Goal: Task Accomplishment & Management: Use online tool/utility

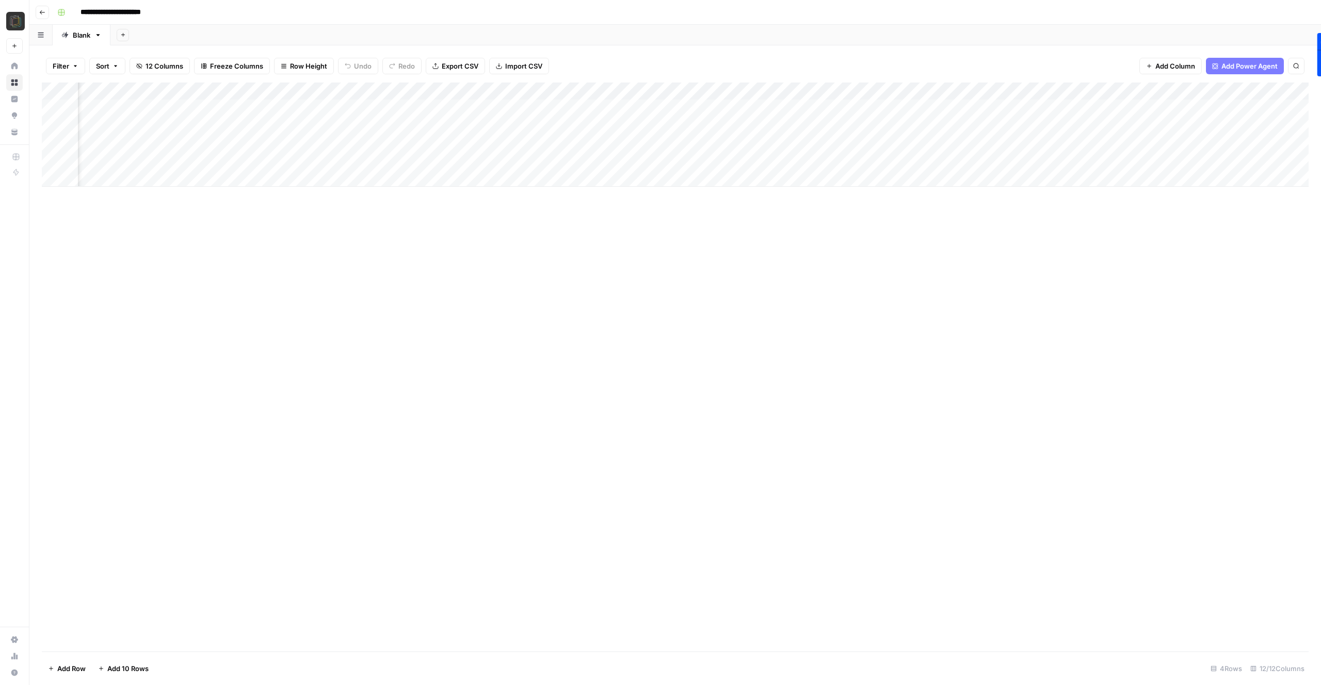
scroll to position [0, 417]
click at [1225, 159] on div "Add Column" at bounding box center [675, 135] width 1267 height 104
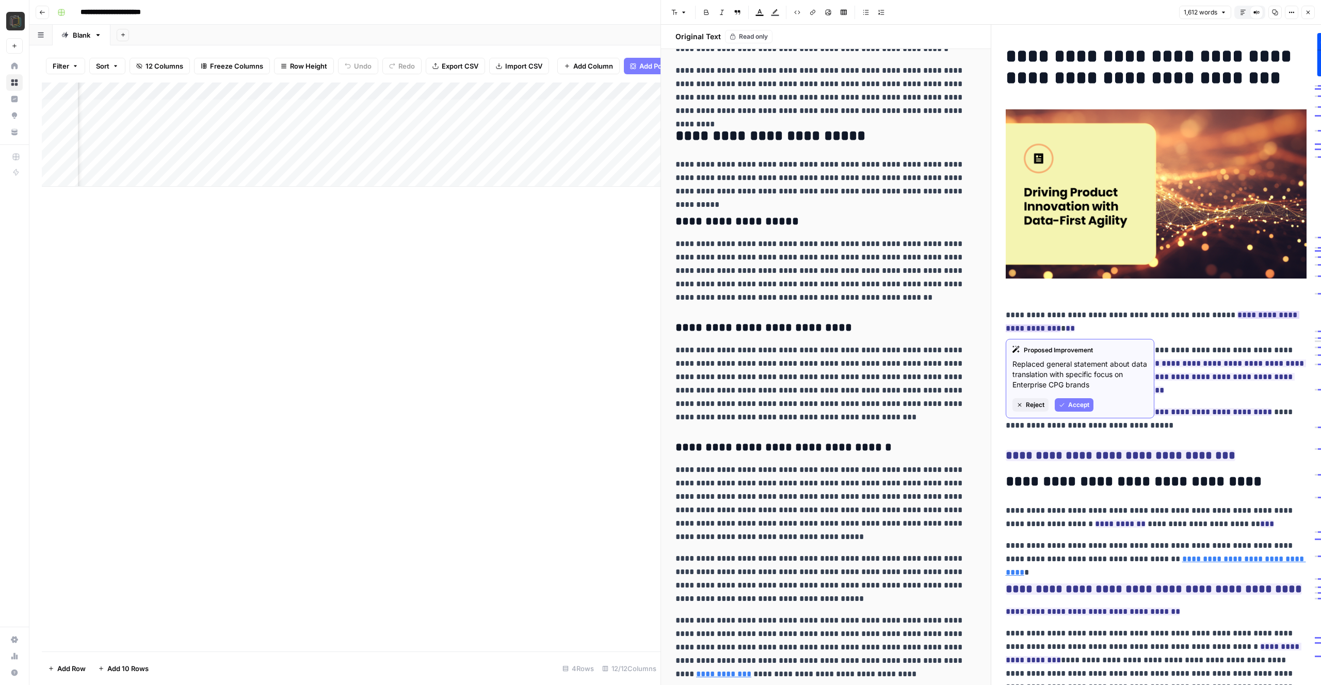
click at [1039, 403] on span "Reject" at bounding box center [1035, 405] width 19 height 9
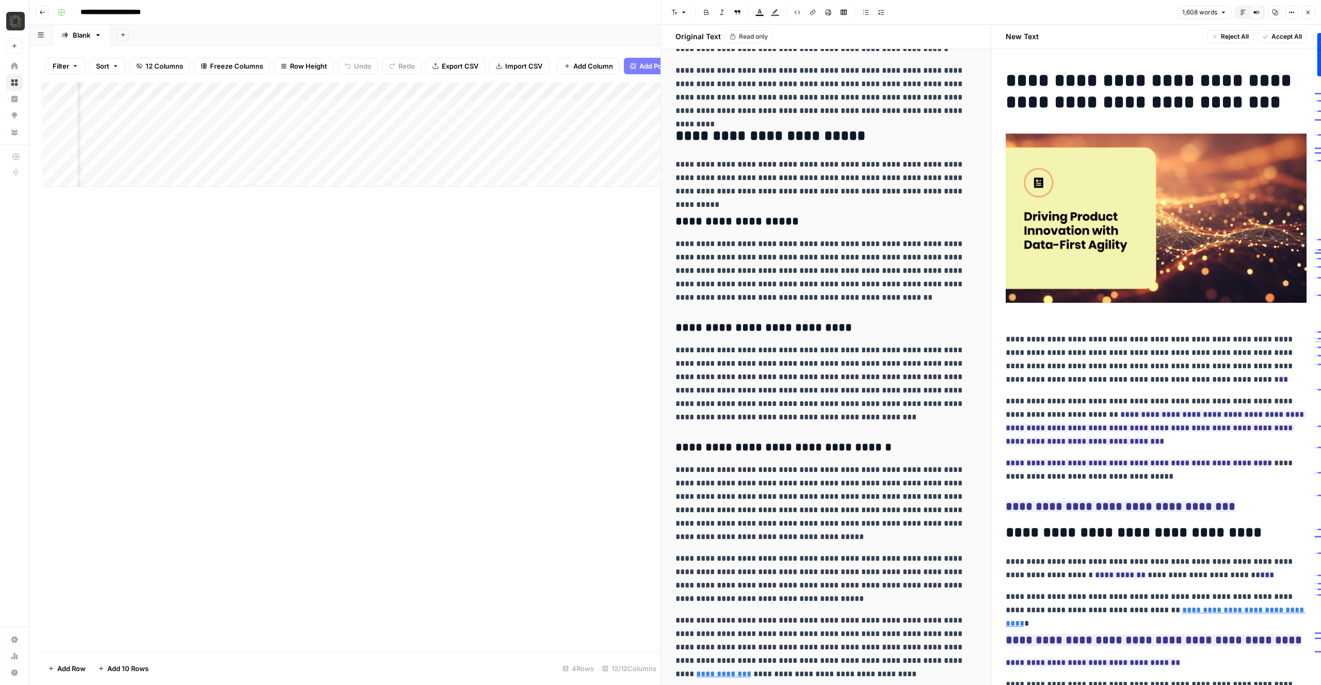
click at [1006, 339] on p "**********" at bounding box center [1156, 360] width 301 height 54
click at [1284, 40] on span "Accept All" at bounding box center [1287, 36] width 30 height 9
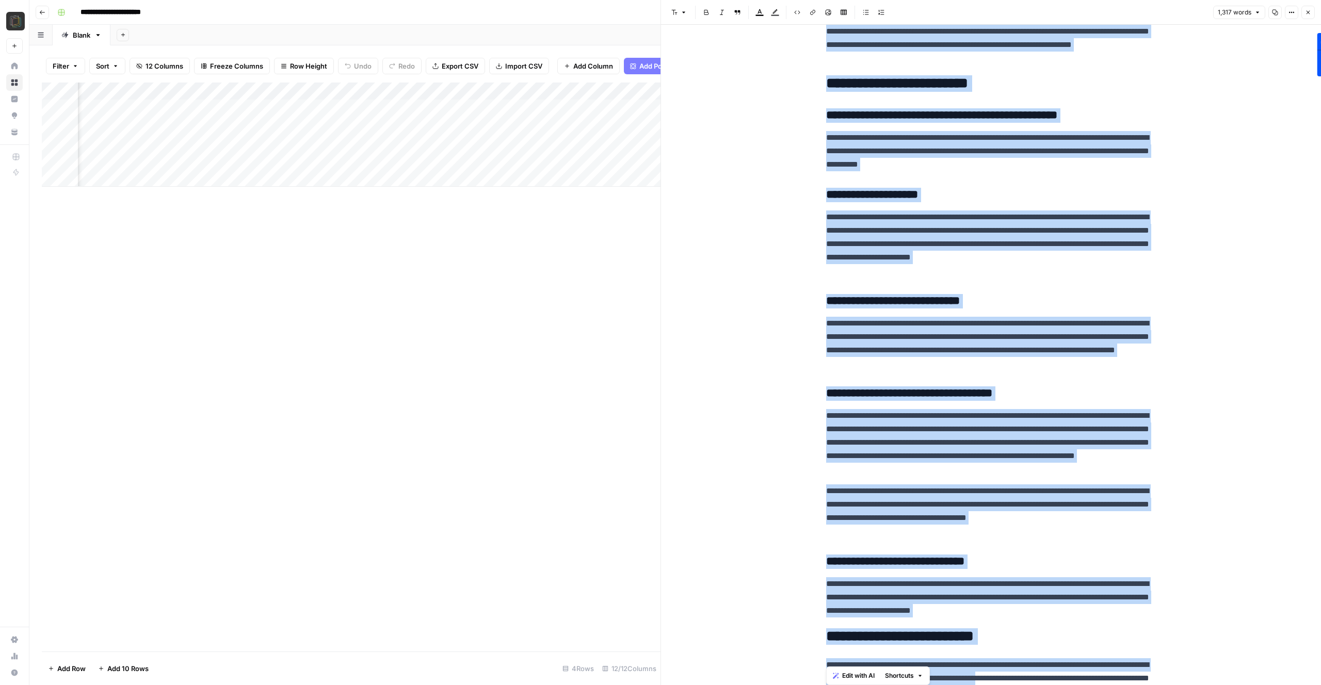
scroll to position [2317, 0]
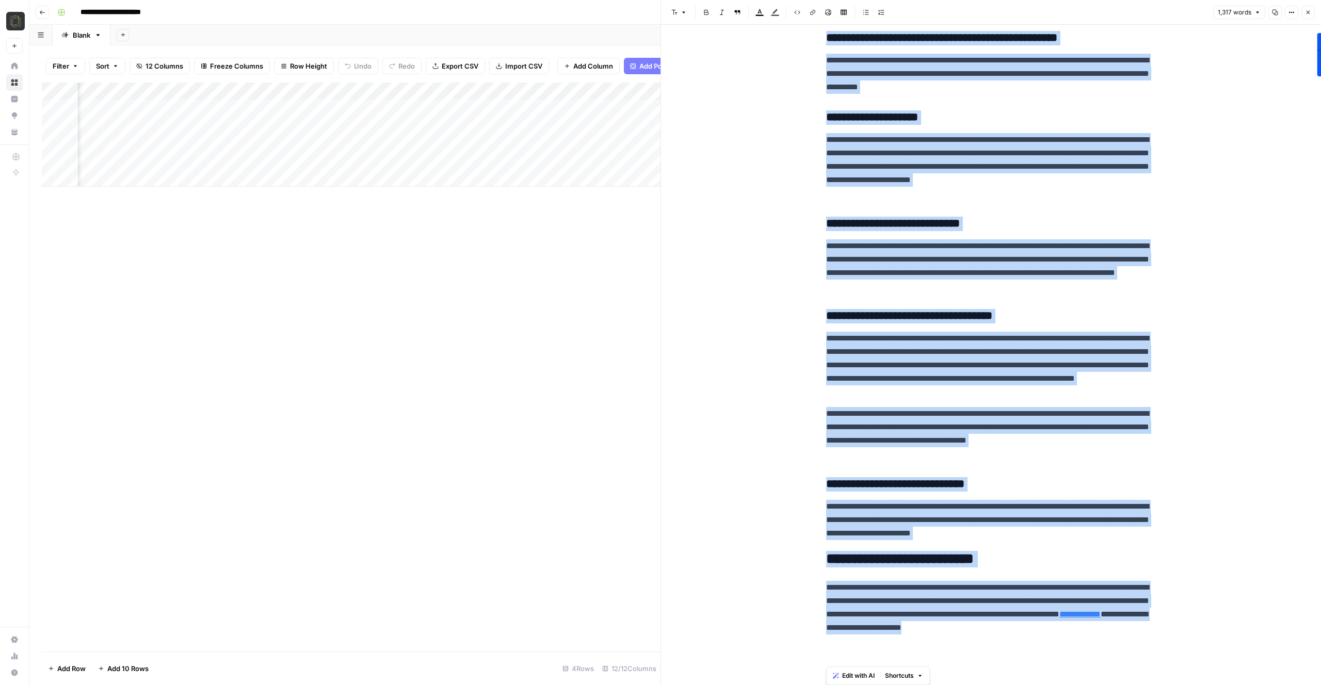
drag, startPoint x: 826, startPoint y: 332, endPoint x: 1100, endPoint y: 651, distance: 420.2
copy div "**********"
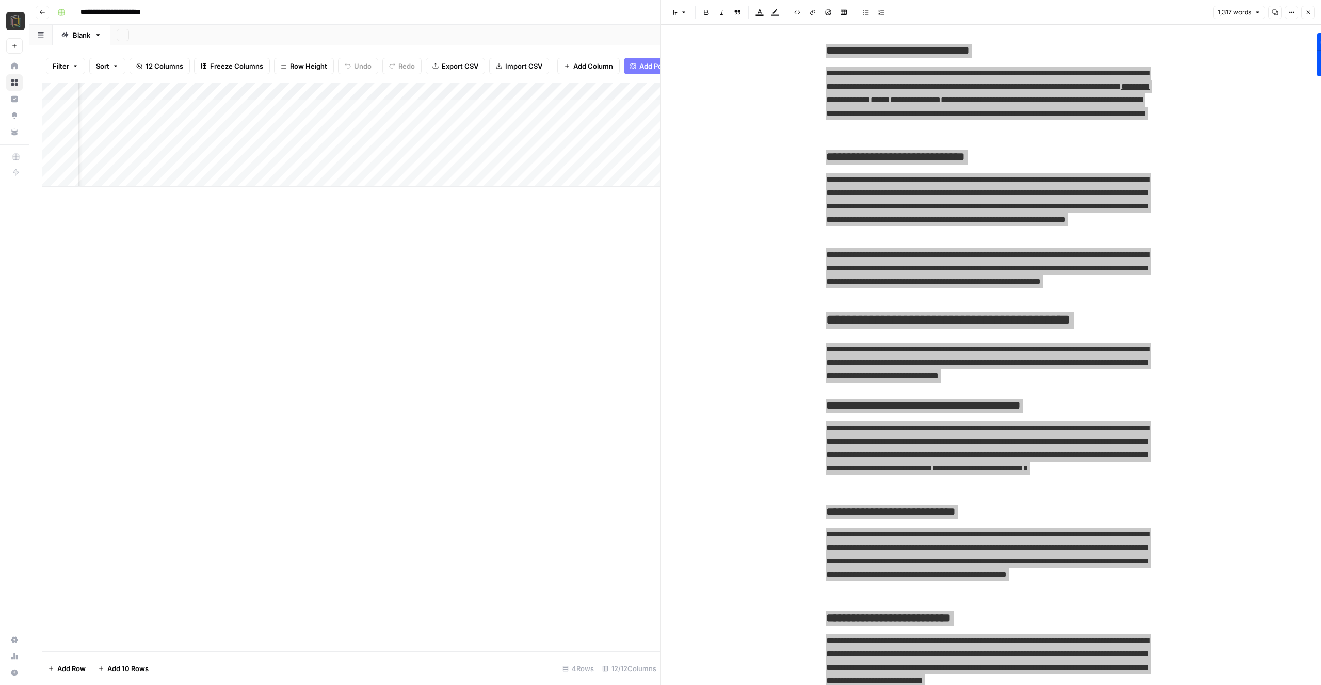
scroll to position [1536, 0]
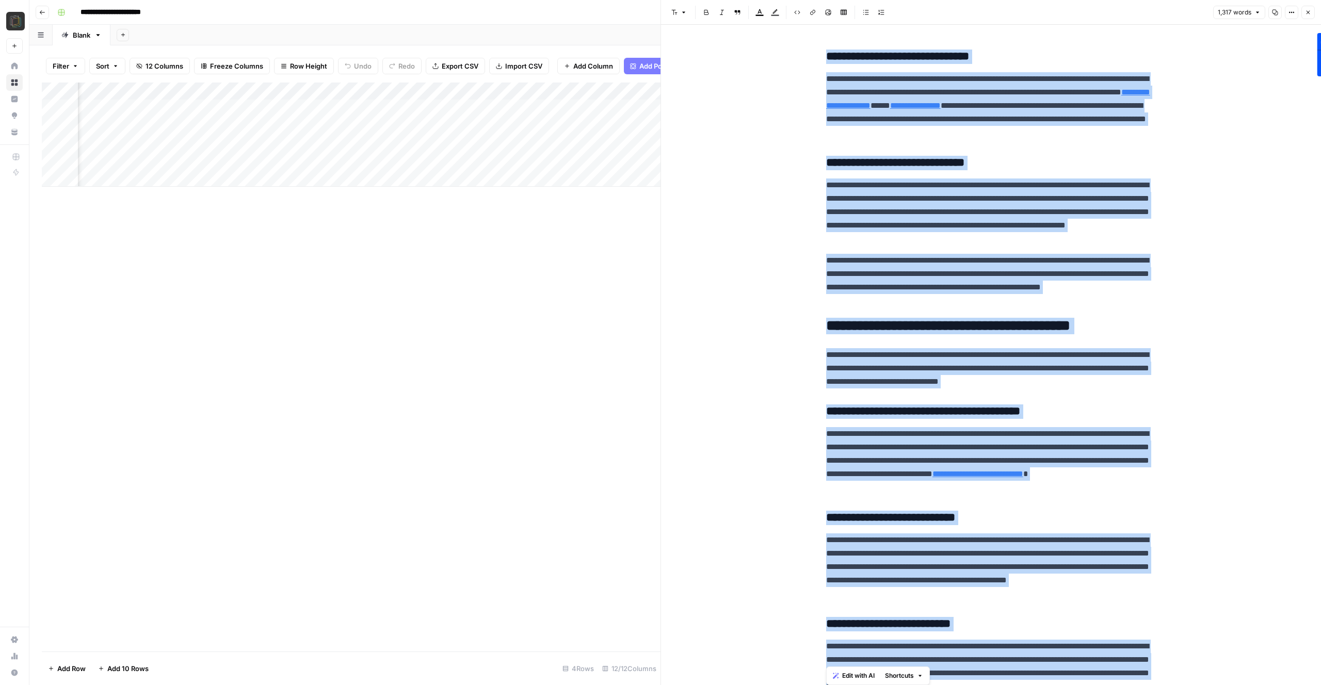
click at [953, 413] on h3 "**********" at bounding box center [991, 412] width 330 height 14
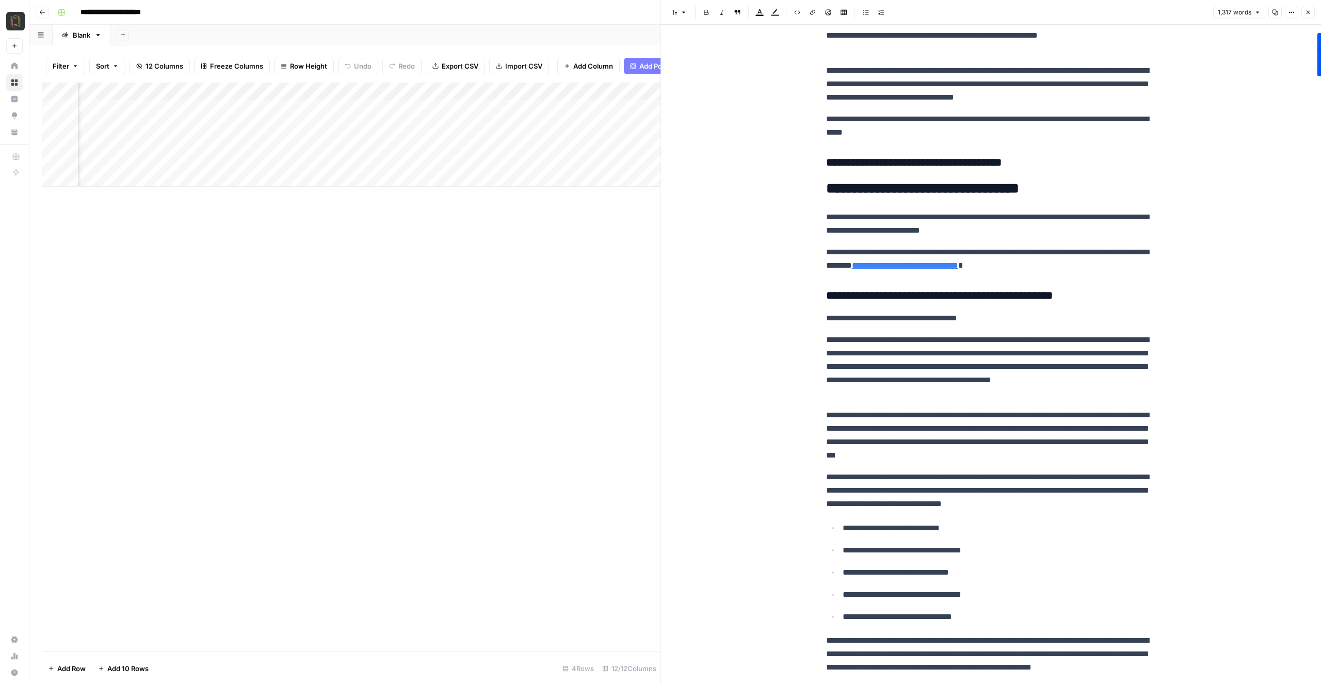
scroll to position [326, 0]
click at [977, 320] on p "**********" at bounding box center [991, 318] width 330 height 13
click at [1308, 12] on icon "button" at bounding box center [1309, 13] width 4 height 4
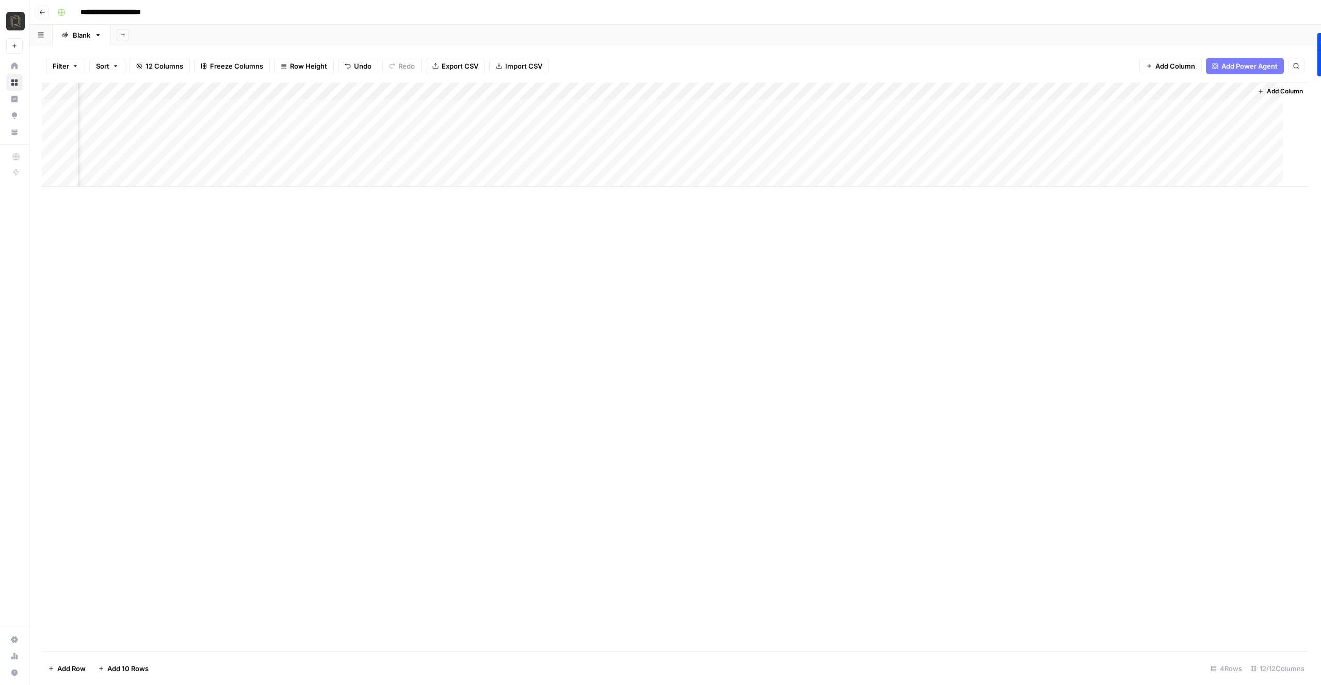
scroll to position [0, 405]
click at [1217, 159] on div "Add Column" at bounding box center [675, 135] width 1267 height 104
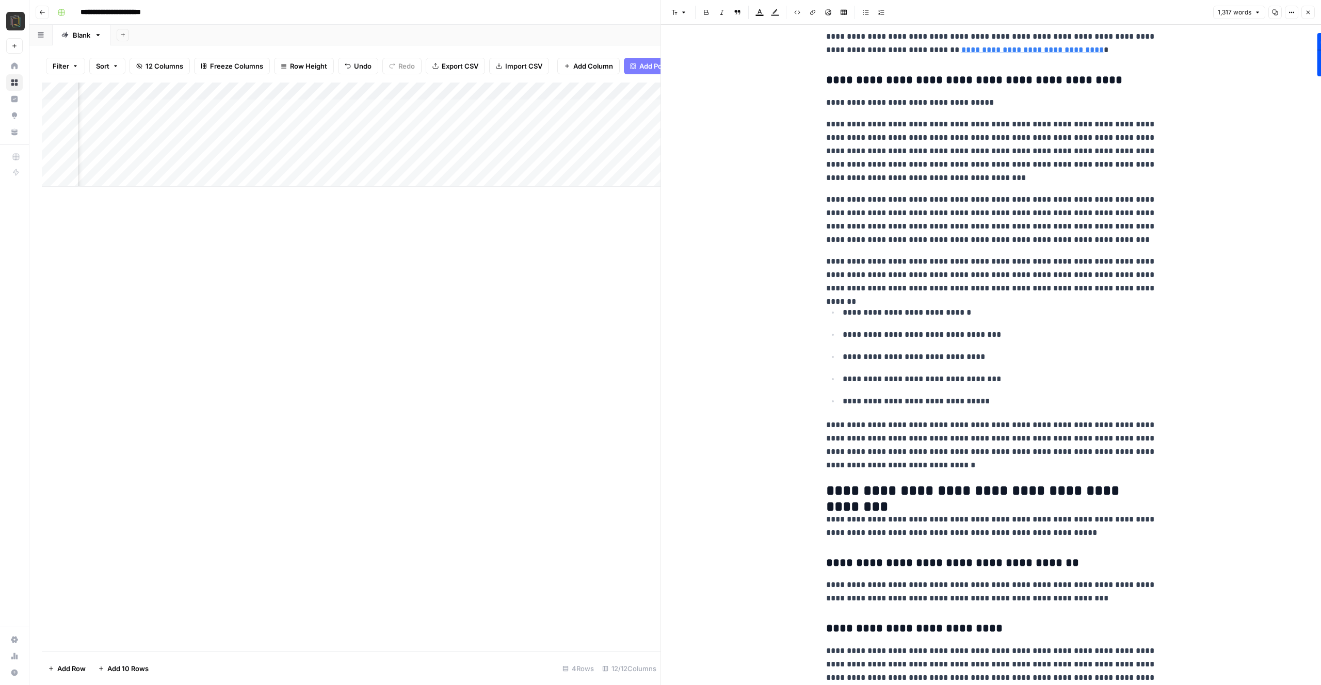
scroll to position [617, 0]
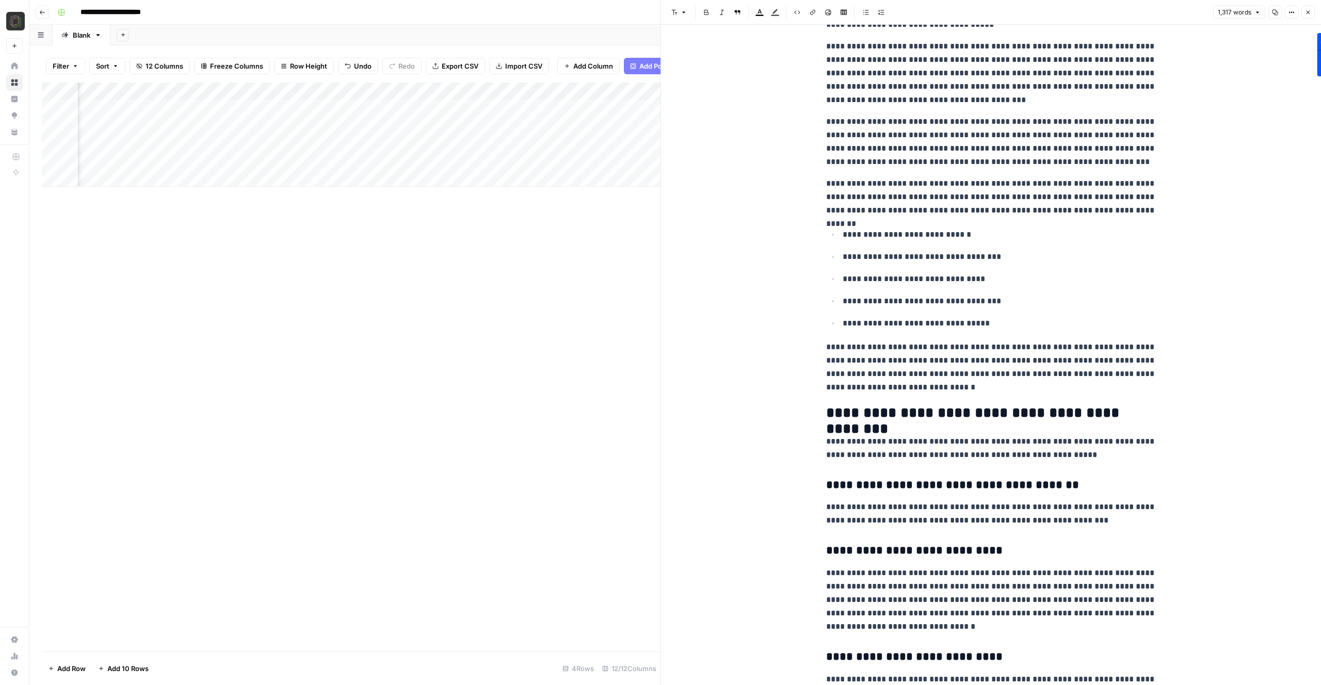
click at [1308, 11] on icon "button" at bounding box center [1308, 12] width 6 height 6
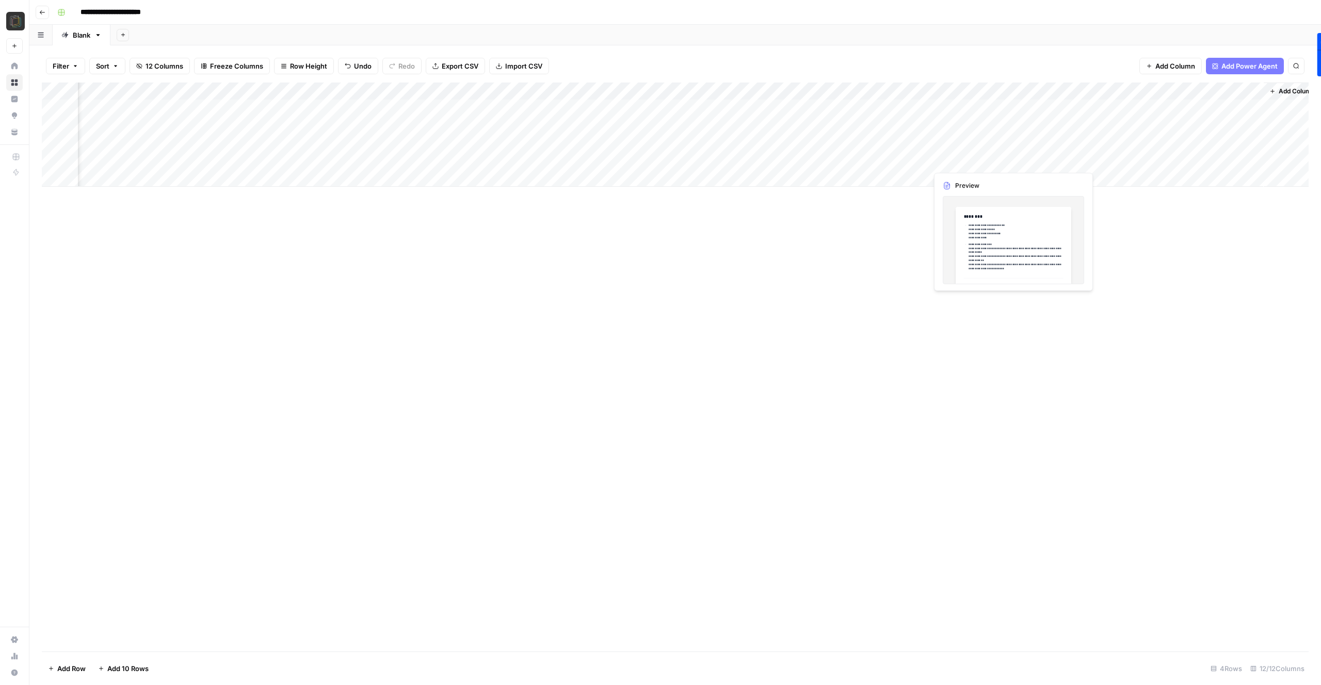
click at [988, 162] on div "Add Column" at bounding box center [675, 135] width 1267 height 104
click at [1076, 160] on div "Add Column" at bounding box center [675, 135] width 1267 height 104
click at [1146, 159] on div "Add Column" at bounding box center [675, 135] width 1267 height 104
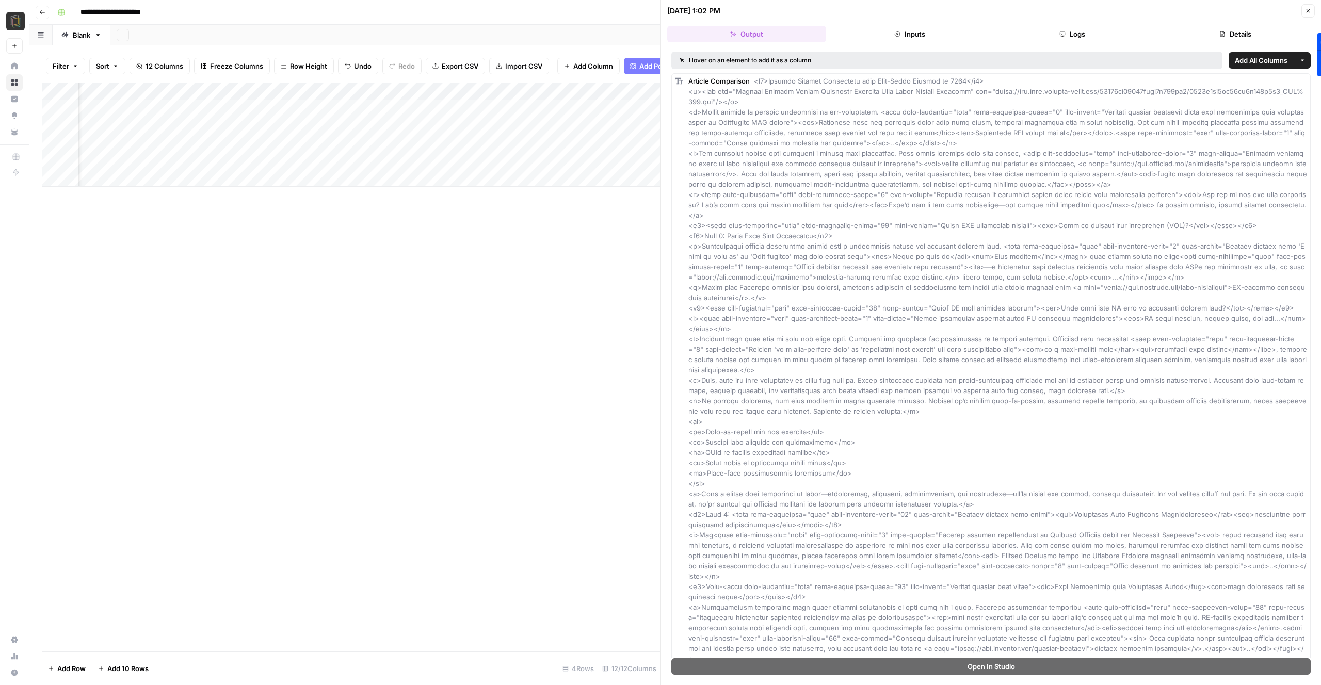
click at [932, 32] on button "Inputs" at bounding box center [909, 34] width 159 height 17
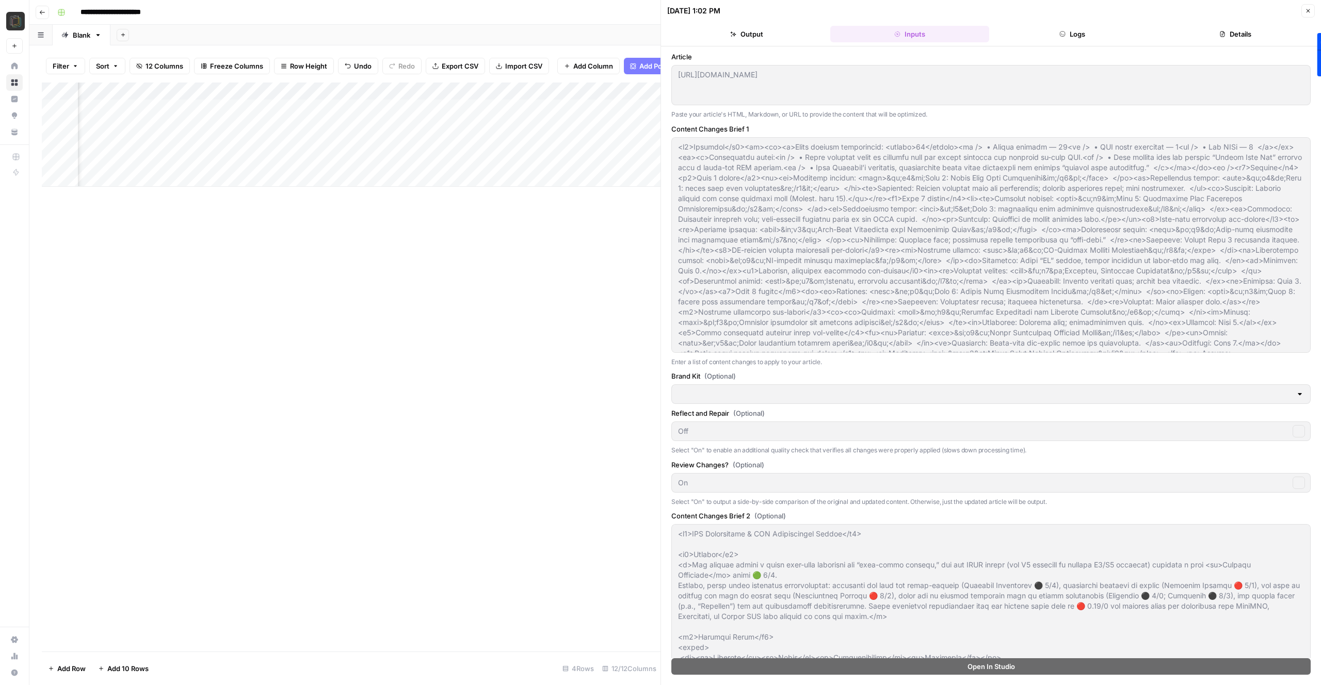
type input "Harmonya"
click at [1027, 34] on button "Logs" at bounding box center [1073, 34] width 159 height 17
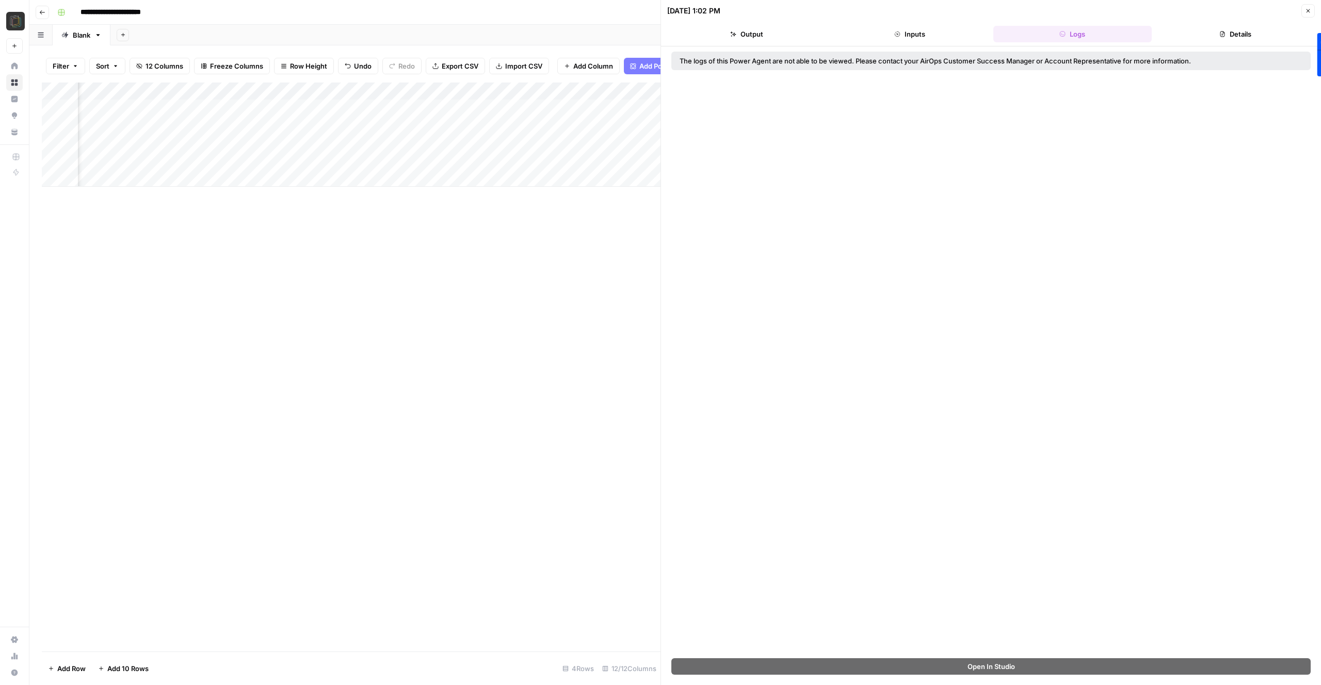
click at [1306, 11] on icon "button" at bounding box center [1308, 11] width 6 height 6
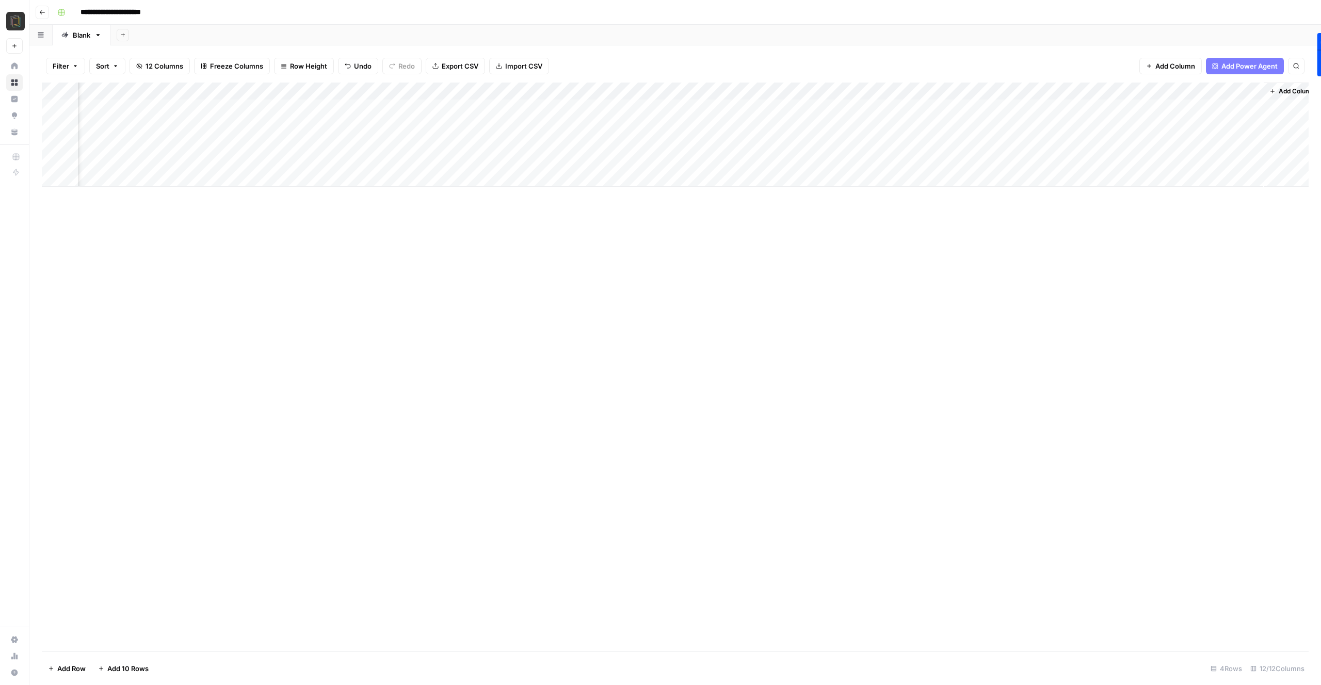
click at [934, 274] on div "Add Column" at bounding box center [675, 367] width 1267 height 569
click at [1096, 223] on div "Add Column" at bounding box center [675, 367] width 1267 height 569
